Goal: Task Accomplishment & Management: Manage account settings

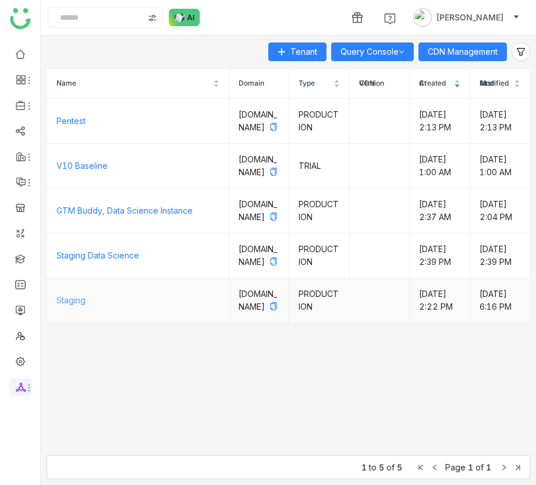
click at [63, 305] on link "Staging" at bounding box center [70, 300] width 29 height 10
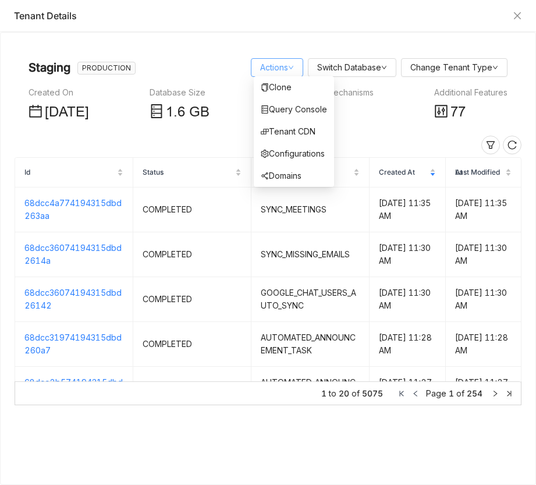
click at [288, 70] on link "Actions" at bounding box center [277, 67] width 34 height 10
click at [303, 107] on link "Query Console" at bounding box center [294, 109] width 66 height 10
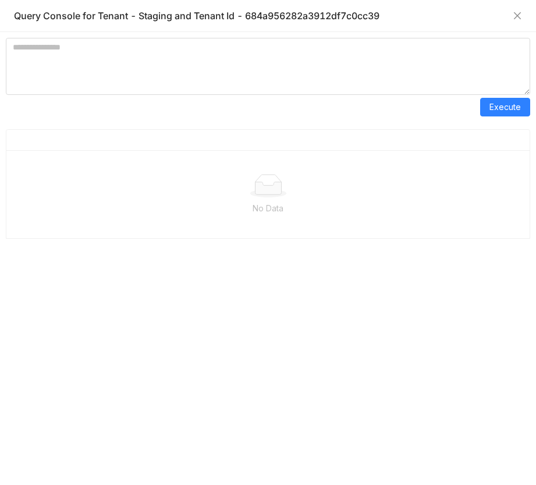
click at [299, 97] on div "Execute" at bounding box center [268, 107] width 524 height 24
click at [293, 85] on textarea at bounding box center [268, 66] width 524 height 57
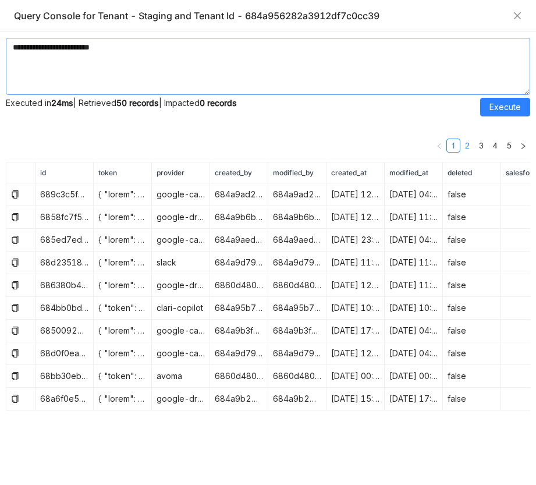
type textarea "**********"
click at [467, 141] on link "2" at bounding box center [467, 145] width 13 height 13
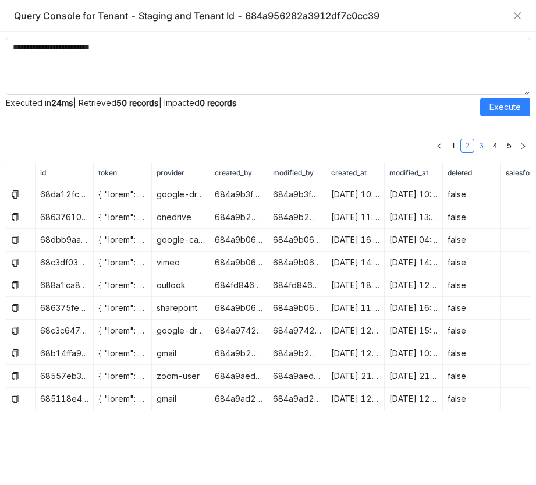
click at [480, 143] on link "3" at bounding box center [481, 145] width 13 height 13
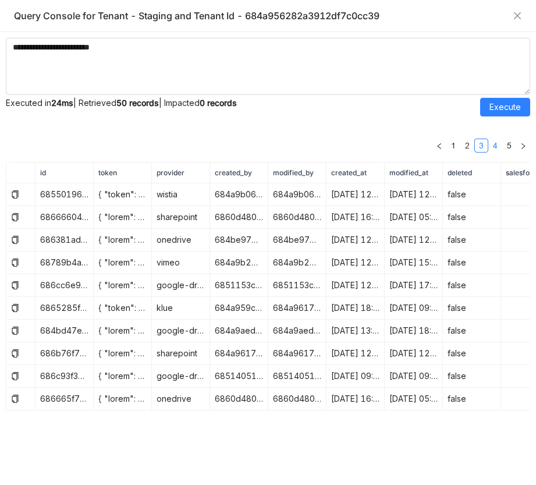
click at [491, 144] on link "4" at bounding box center [495, 145] width 13 height 13
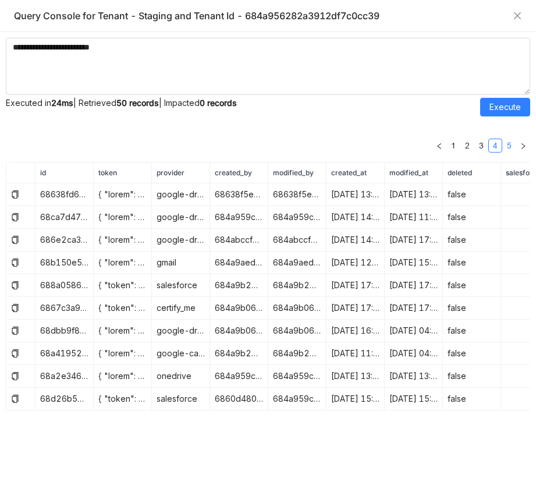
click at [513, 147] on link "5" at bounding box center [509, 145] width 13 height 13
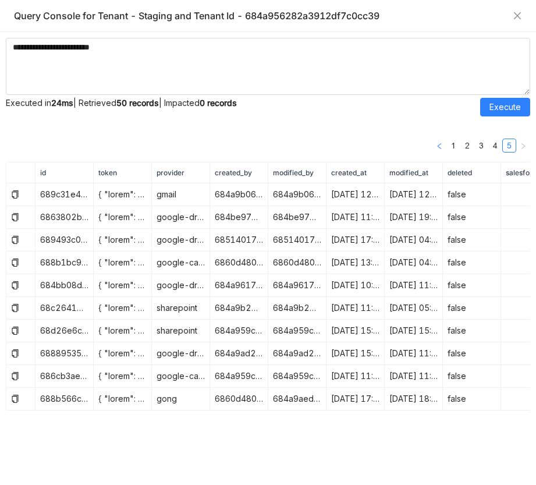
click at [439, 147] on icon "button" at bounding box center [438, 146] width 3 height 6
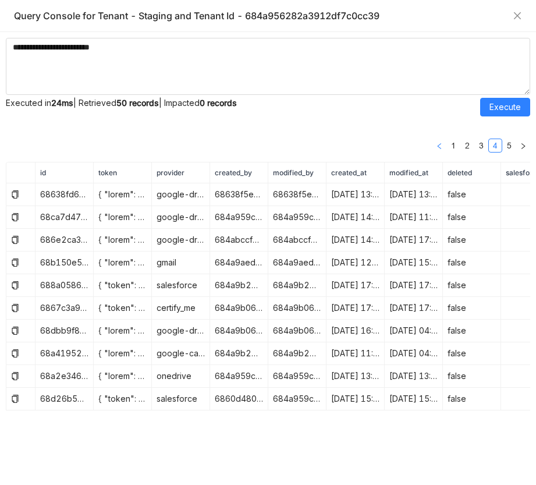
click at [439, 147] on icon "button" at bounding box center [438, 146] width 3 height 6
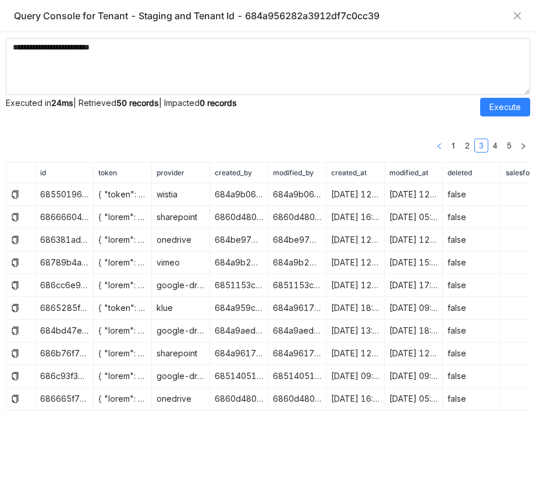
click at [439, 147] on icon "button" at bounding box center [438, 146] width 3 height 6
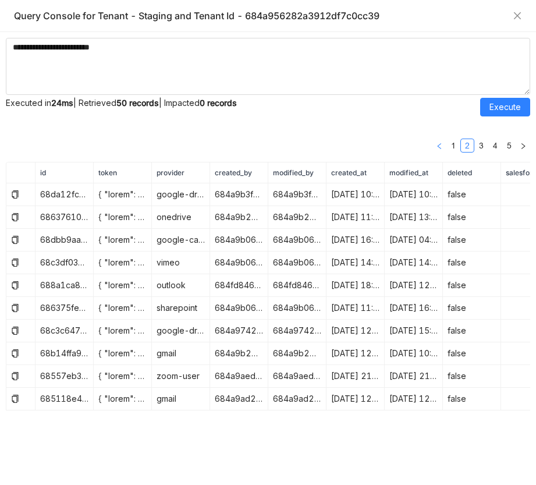
click at [439, 147] on icon "button" at bounding box center [438, 146] width 3 height 6
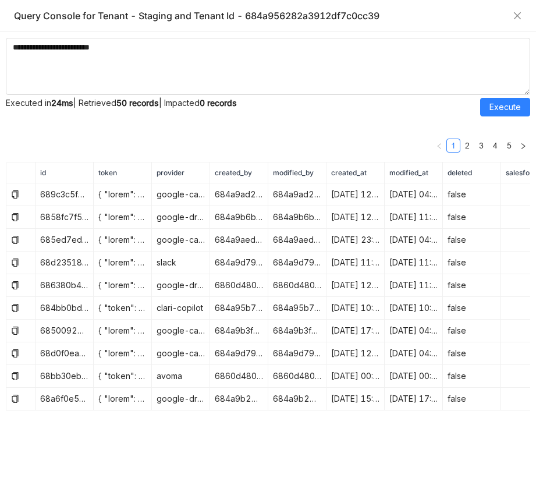
click at [334, 26] on div "Query Console for Tenant - Staging and Tenant Id - 684a956282a3912df7c0cc39" at bounding box center [268, 16] width 536 height 32
click at [334, 43] on textarea "**********" at bounding box center [268, 66] width 524 height 57
click at [506, 19] on div "Query Console for Tenant - Staging and Tenant Id - 684a956282a3912df7c0cc39" at bounding box center [260, 15] width 493 height 13
click at [522, 16] on icon "Close" at bounding box center [517, 15] width 9 height 9
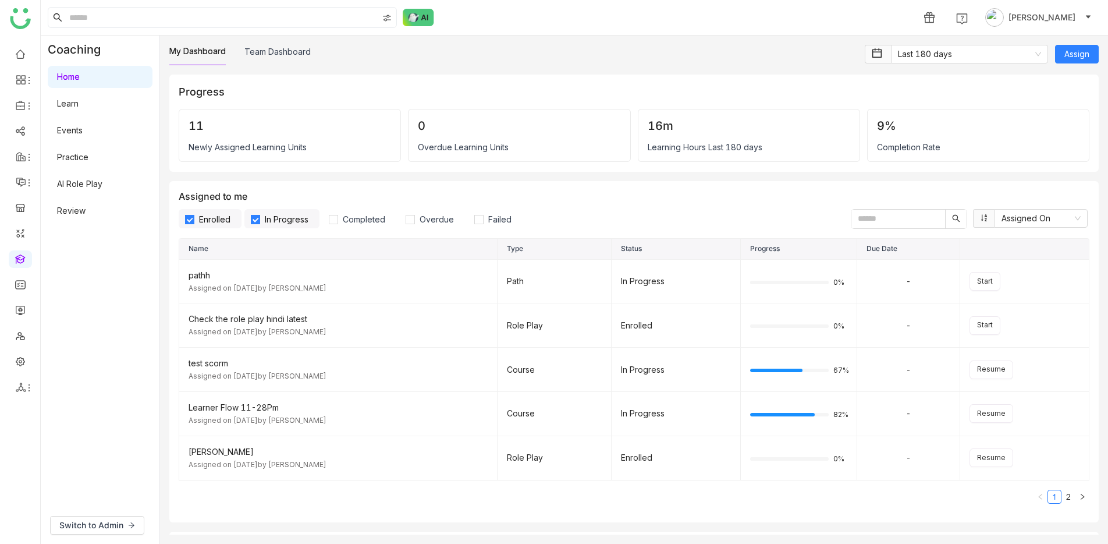
click at [139, 514] on div "Switch to Admin" at bounding box center [100, 524] width 119 height 37
click at [131, 520] on button "Switch to Admin" at bounding box center [97, 525] width 94 height 19
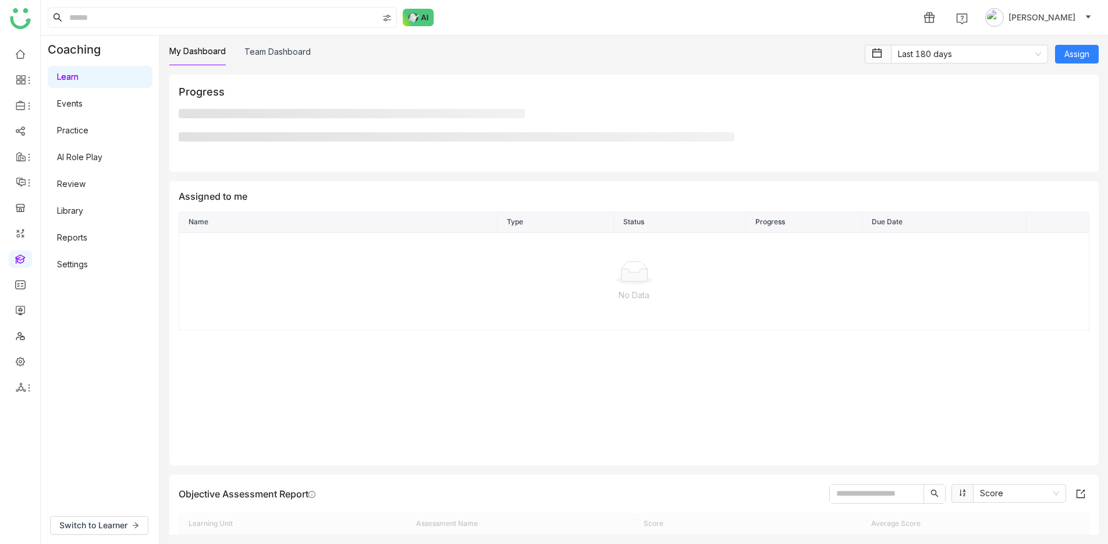
click at [88, 267] on link "Settings" at bounding box center [72, 264] width 31 height 10
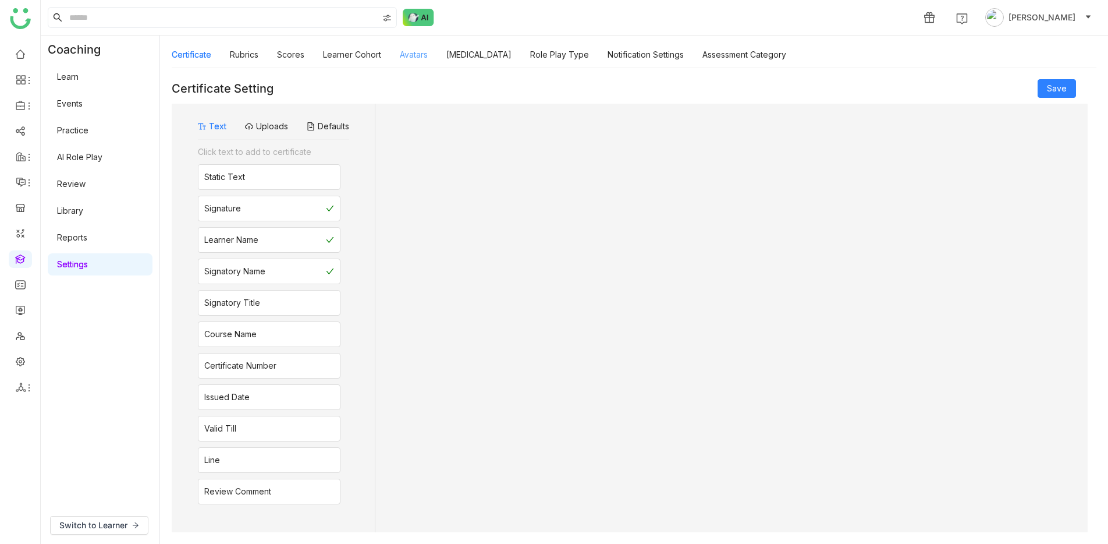
click at [430, 60] on div "Certificate Rubrics Scores Learner Cohort Avatars Personality Type Role Play Ty…" at bounding box center [479, 54] width 615 height 27
click at [420, 59] on link "Avatars" at bounding box center [414, 54] width 28 height 10
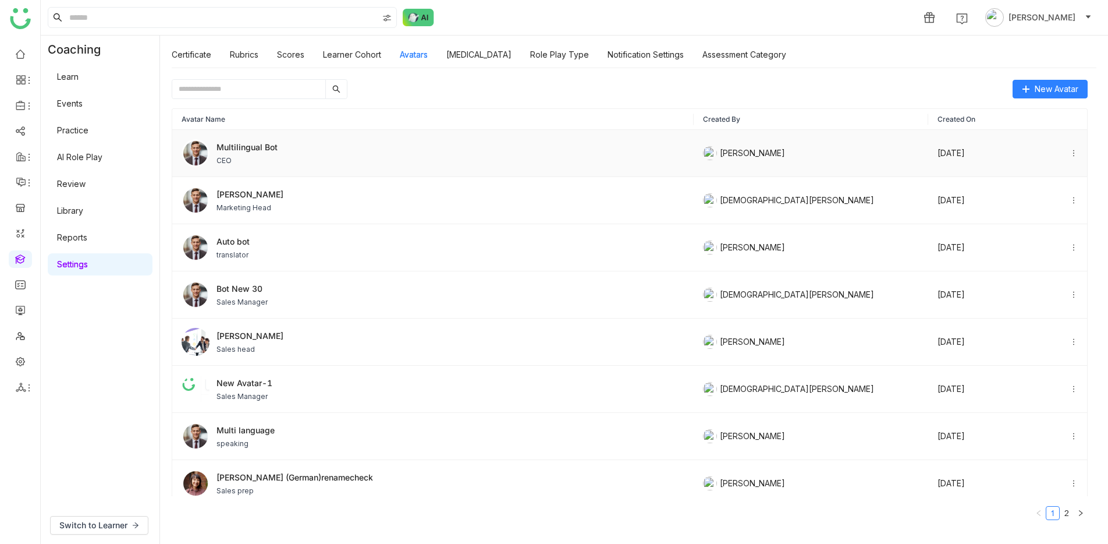
click at [329, 141] on div "Multilingual Bot CEO" at bounding box center [433, 153] width 503 height 28
